Goal: Information Seeking & Learning: Learn about a topic

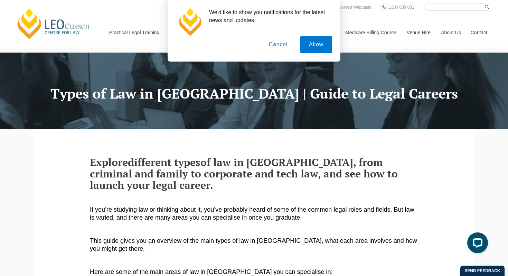
click at [283, 49] on button "Cancel" at bounding box center [278, 44] width 36 height 17
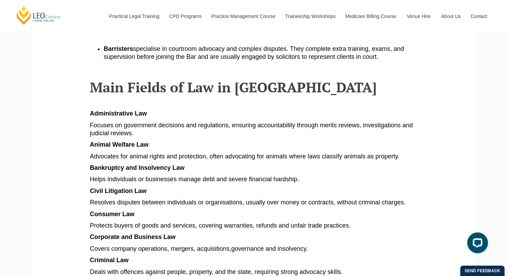
scroll to position [325, 0]
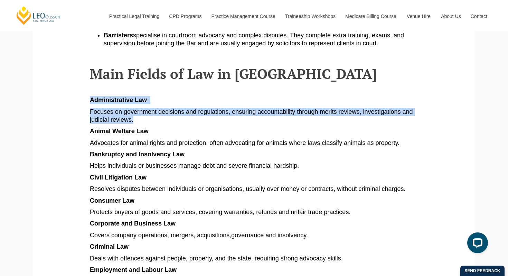
drag, startPoint x: 84, startPoint y: 93, endPoint x: 270, endPoint y: 113, distance: 186.4
click at [270, 113] on section "Explore different types of law in [GEOGRAPHIC_DATA], from criminal and family t…" at bounding box center [254, 275] width 432 height 943
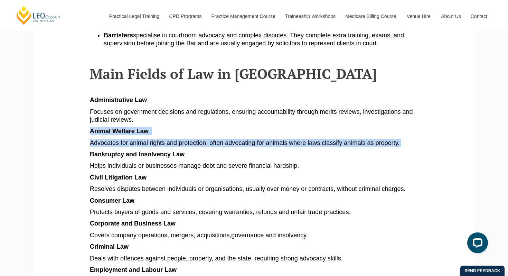
drag, startPoint x: 68, startPoint y: 121, endPoint x: 401, endPoint y: 139, distance: 333.0
click at [401, 139] on section "Explore different types of law in [GEOGRAPHIC_DATA], from criminal and family t…" at bounding box center [254, 275] width 432 height 943
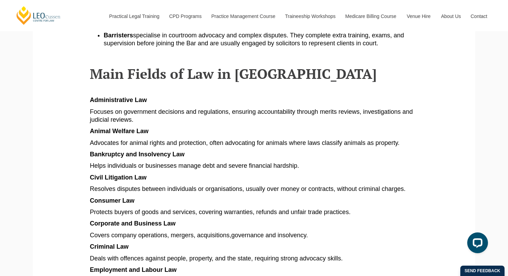
drag, startPoint x: 61, startPoint y: 154, endPoint x: 316, endPoint y: 155, distance: 254.4
click at [316, 155] on section "Explore different types of law in [GEOGRAPHIC_DATA], from criminal and family t…" at bounding box center [254, 275] width 432 height 943
drag, startPoint x: 260, startPoint y: 145, endPoint x: 86, endPoint y: 149, distance: 173.6
click at [87, 149] on section "Explore different types of law in [GEOGRAPHIC_DATA], from criminal and family t…" at bounding box center [254, 275] width 432 height 943
click at [86, 149] on section "Explore different types of law in [GEOGRAPHIC_DATA], from criminal and family t…" at bounding box center [254, 275] width 432 height 943
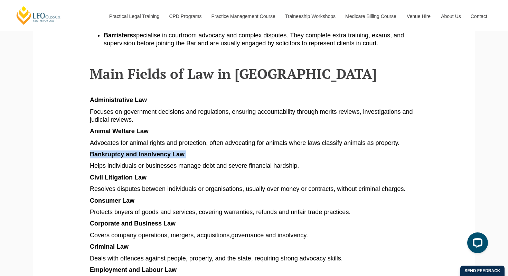
drag, startPoint x: 86, startPoint y: 149, endPoint x: 215, endPoint y: 144, distance: 129.0
click at [215, 144] on section "Explore different types of law in [GEOGRAPHIC_DATA], from criminal and family t…" at bounding box center [254, 275] width 432 height 943
click at [215, 150] on p "Bankruptcy and Insolvency Law" at bounding box center [254, 154] width 328 height 8
drag, startPoint x: 83, startPoint y: 167, endPoint x: 175, endPoint y: 168, distance: 92.3
click at [172, 168] on section "Explore different types of law in [GEOGRAPHIC_DATA], from criminal and family t…" at bounding box center [254, 275] width 432 height 943
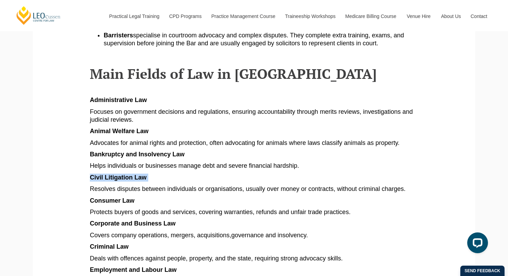
click at [176, 174] on p "Civil Litigation Law" at bounding box center [254, 178] width 328 height 8
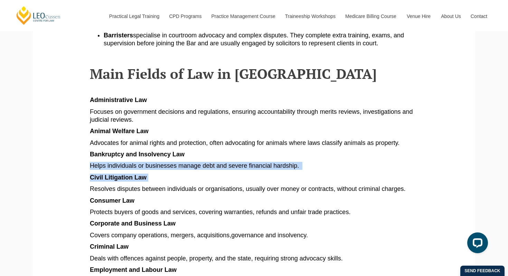
drag, startPoint x: 191, startPoint y: 168, endPoint x: 45, endPoint y: 157, distance: 146.3
click at [45, 157] on section "Explore different types of law in [GEOGRAPHIC_DATA], from criminal and family t…" at bounding box center [254, 275] width 432 height 943
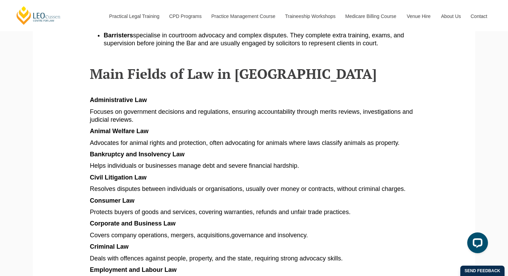
click at [58, 180] on section "Explore different types of law in [GEOGRAPHIC_DATA], from criminal and family t…" at bounding box center [254, 275] width 432 height 943
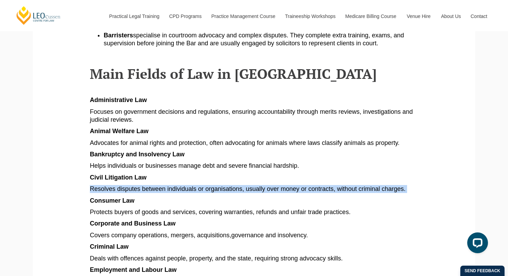
drag, startPoint x: 54, startPoint y: 180, endPoint x: 405, endPoint y: 181, distance: 351.2
click at [407, 181] on section "Explore different types of law in [GEOGRAPHIC_DATA], from criminal and family t…" at bounding box center [254, 275] width 432 height 943
click at [405, 185] on p "Resolves disputes between individuals or organisations, usually over money or c…" at bounding box center [254, 189] width 328 height 8
drag, startPoint x: 405, startPoint y: 181, endPoint x: 48, endPoint y: 181, distance: 357.8
click at [48, 181] on section "Explore different types of law in [GEOGRAPHIC_DATA], from criminal and family t…" at bounding box center [254, 275] width 432 height 943
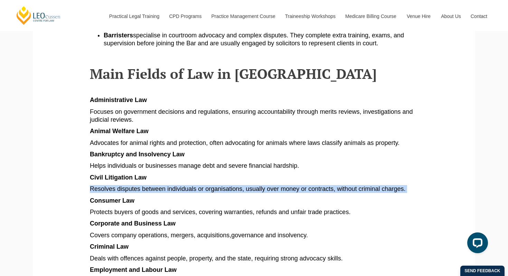
click at [50, 174] on section "Explore different types of law in [GEOGRAPHIC_DATA], from criminal and family t…" at bounding box center [254, 275] width 432 height 943
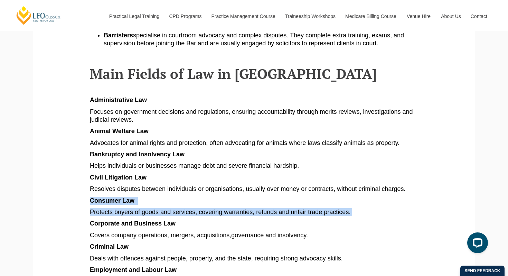
drag, startPoint x: 46, startPoint y: 186, endPoint x: 311, endPoint y: 209, distance: 265.8
click at [311, 209] on section "Explore different types of law in [GEOGRAPHIC_DATA], from criminal and family t…" at bounding box center [254, 275] width 432 height 943
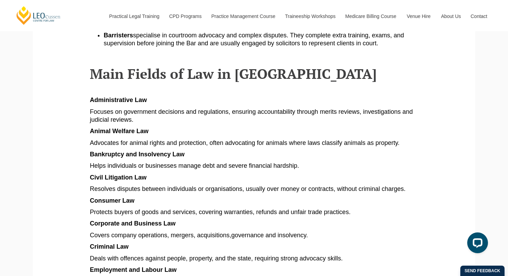
click at [335, 220] on p "Corporate and Business Law" at bounding box center [254, 224] width 328 height 8
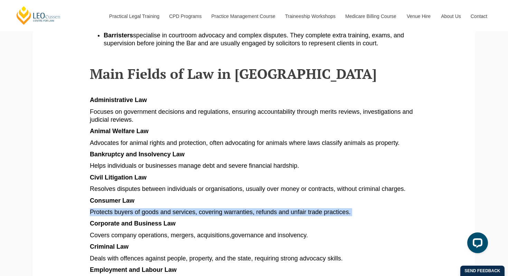
drag, startPoint x: 339, startPoint y: 205, endPoint x: 84, endPoint y: 201, distance: 255.8
click at [84, 201] on section "Explore different types of law in [GEOGRAPHIC_DATA], from criminal and family t…" at bounding box center [254, 275] width 432 height 943
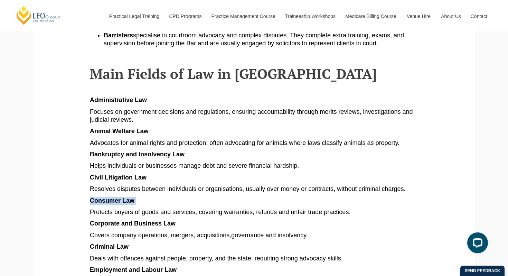
drag, startPoint x: 81, startPoint y: 196, endPoint x: 156, endPoint y: 196, distance: 74.3
click at [156, 196] on section "Explore different types of law in [GEOGRAPHIC_DATA], from criminal and family t…" at bounding box center [254, 275] width 432 height 943
click at [156, 197] on p "Consumer Law" at bounding box center [254, 201] width 328 height 8
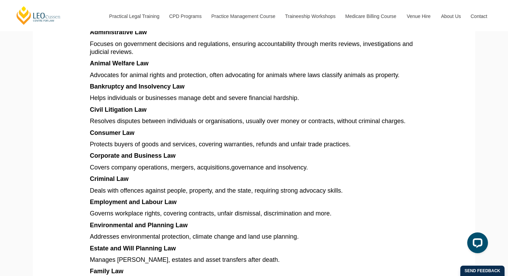
scroll to position [400, 0]
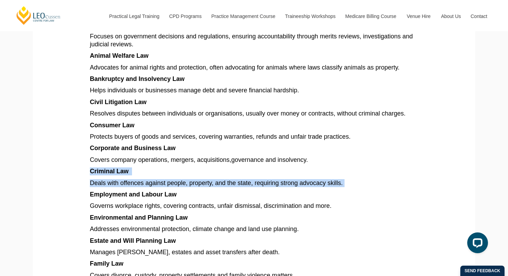
drag, startPoint x: 70, startPoint y: 165, endPoint x: 331, endPoint y: 173, distance: 261.1
click at [331, 173] on section "Explore different types of law in [GEOGRAPHIC_DATA], from criminal and family t…" at bounding box center [254, 200] width 432 height 943
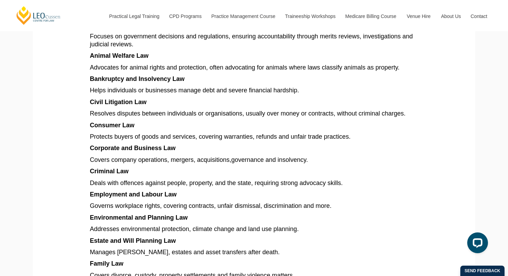
click at [316, 202] on article "Explore different types of law in [GEOGRAPHIC_DATA], from criminal and family t…" at bounding box center [254, 202] width 328 height 891
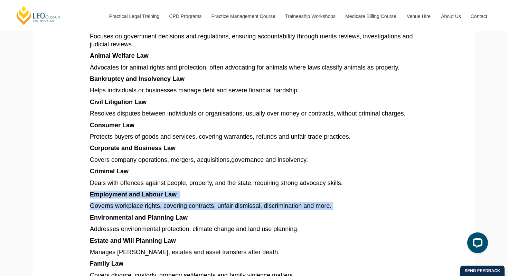
drag, startPoint x: 322, startPoint y: 199, endPoint x: 86, endPoint y: 190, distance: 235.6
click at [86, 190] on section "Explore different types of law in [GEOGRAPHIC_DATA], from criminal and family t…" at bounding box center [254, 200] width 432 height 943
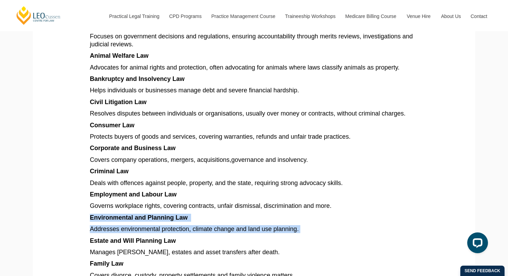
drag, startPoint x: 81, startPoint y: 212, endPoint x: 292, endPoint y: 224, distance: 211.6
click at [292, 224] on section "Explore different types of law in [GEOGRAPHIC_DATA], from criminal and family t…" at bounding box center [254, 200] width 432 height 943
click at [292, 225] on p "Addresses environmental protection, climate change and land use planning." at bounding box center [254, 229] width 328 height 8
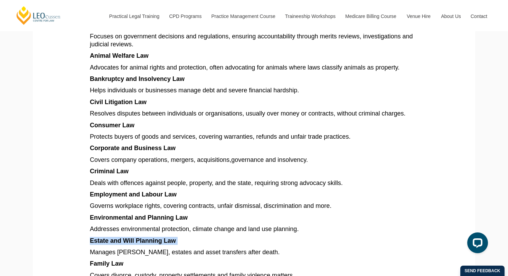
drag, startPoint x: 281, startPoint y: 238, endPoint x: 76, endPoint y: 235, distance: 204.7
click at [76, 234] on section "Explore different types of law in [GEOGRAPHIC_DATA], from criminal and family t…" at bounding box center [254, 200] width 432 height 943
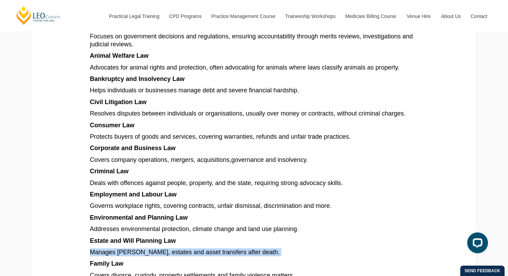
drag, startPoint x: 76, startPoint y: 242, endPoint x: 266, endPoint y: 244, distance: 189.4
click at [266, 244] on section "Explore different types of law in [GEOGRAPHIC_DATA], from criminal and family t…" at bounding box center [254, 200] width 432 height 943
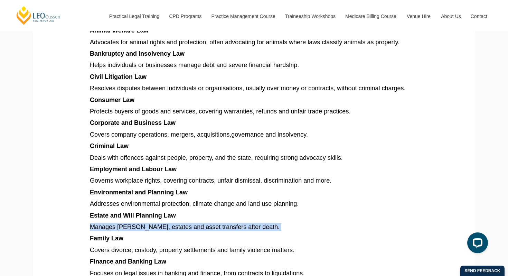
scroll to position [461, 0]
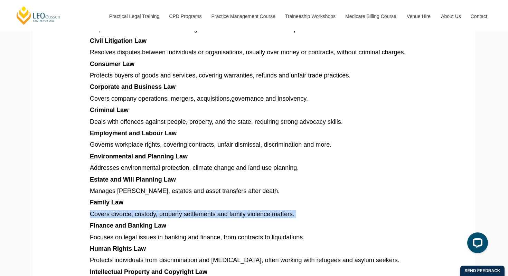
drag, startPoint x: 286, startPoint y: 206, endPoint x: 84, endPoint y: 202, distance: 201.2
click at [84, 202] on section "Explore different types of law in [GEOGRAPHIC_DATA], from criminal and family t…" at bounding box center [254, 139] width 432 height 943
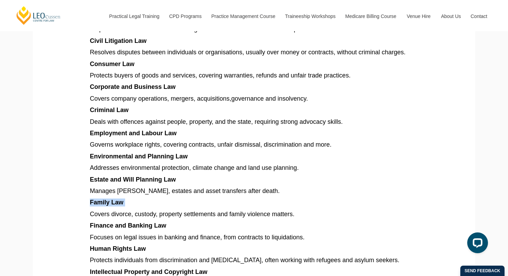
drag, startPoint x: 82, startPoint y: 193, endPoint x: 140, endPoint y: 195, distance: 57.7
click at [140, 194] on section "Explore different types of law in [GEOGRAPHIC_DATA], from criminal and family t…" at bounding box center [254, 139] width 432 height 943
click at [140, 198] on p "Family Law" at bounding box center [254, 202] width 328 height 8
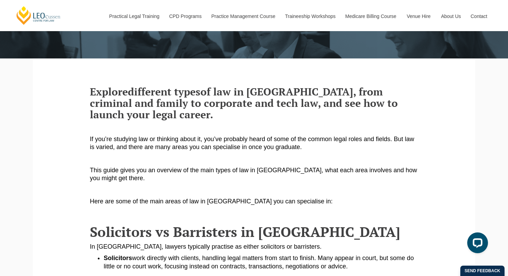
scroll to position [68, 0]
